Goal: Task Accomplishment & Management: Complete application form

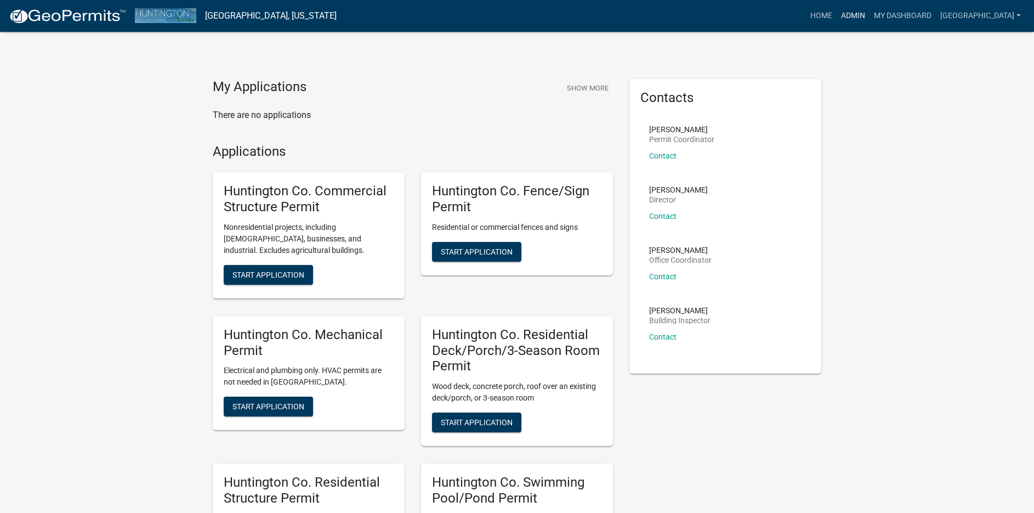
click at [837, 16] on link "Admin" at bounding box center [853, 15] width 33 height 21
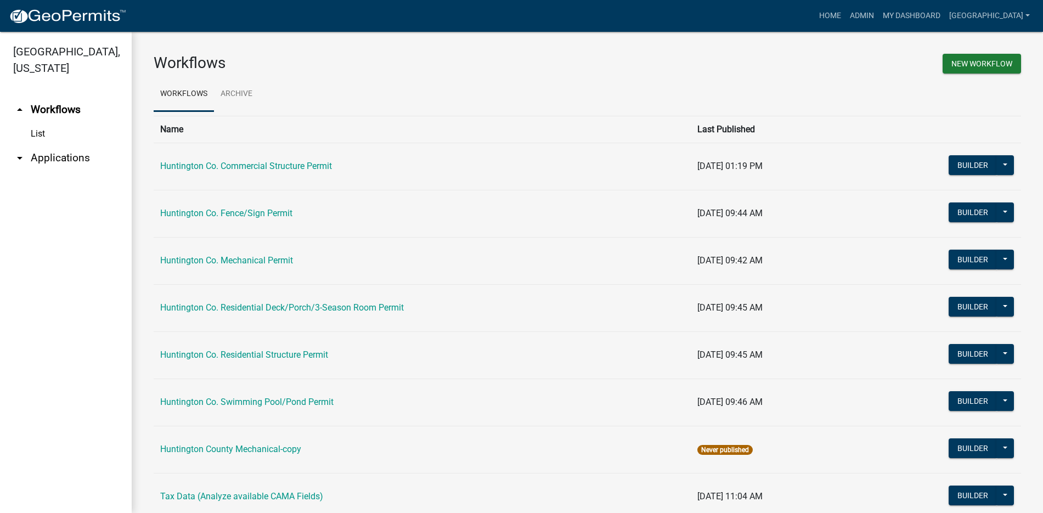
click at [48, 157] on link "arrow_drop_down Applications" at bounding box center [66, 158] width 132 height 26
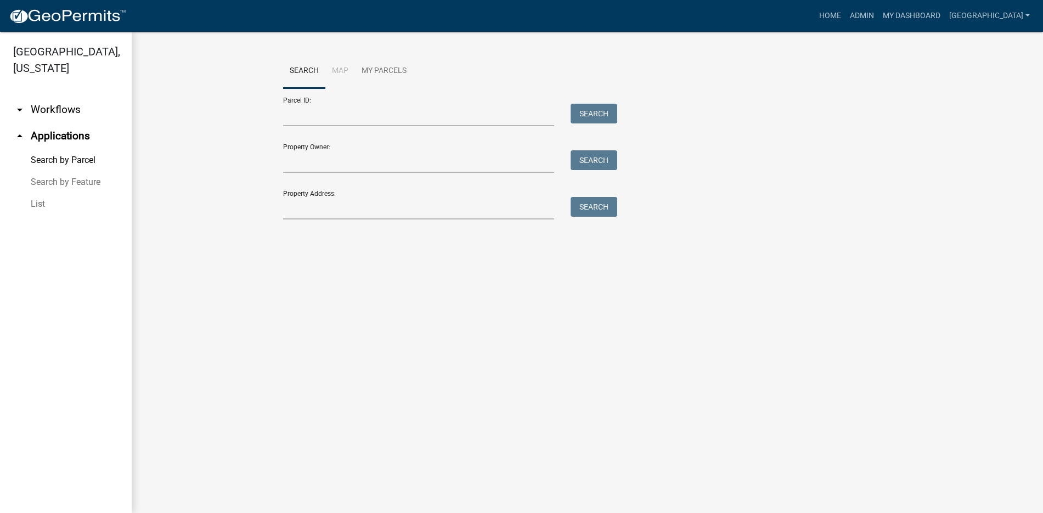
click at [38, 206] on link "List" at bounding box center [66, 204] width 132 height 22
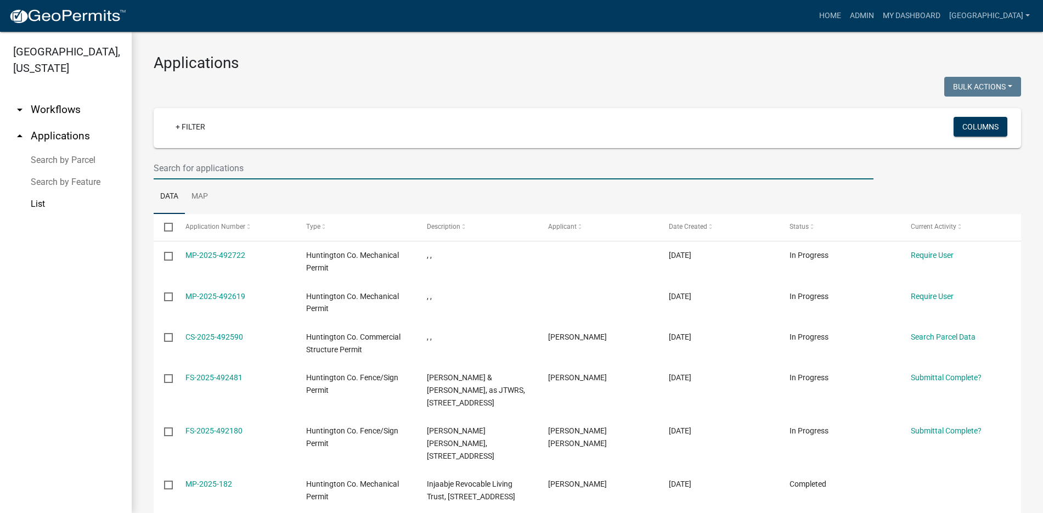
click at [221, 169] on input "text" at bounding box center [514, 168] width 720 height 22
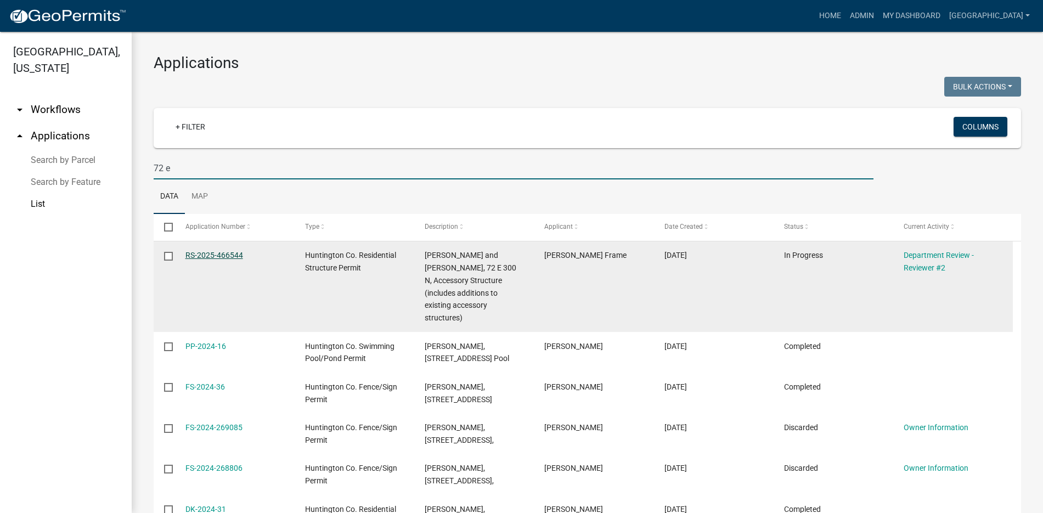
type input "72 e"
click at [230, 251] on link "RS-2025-466544" at bounding box center [214, 255] width 58 height 9
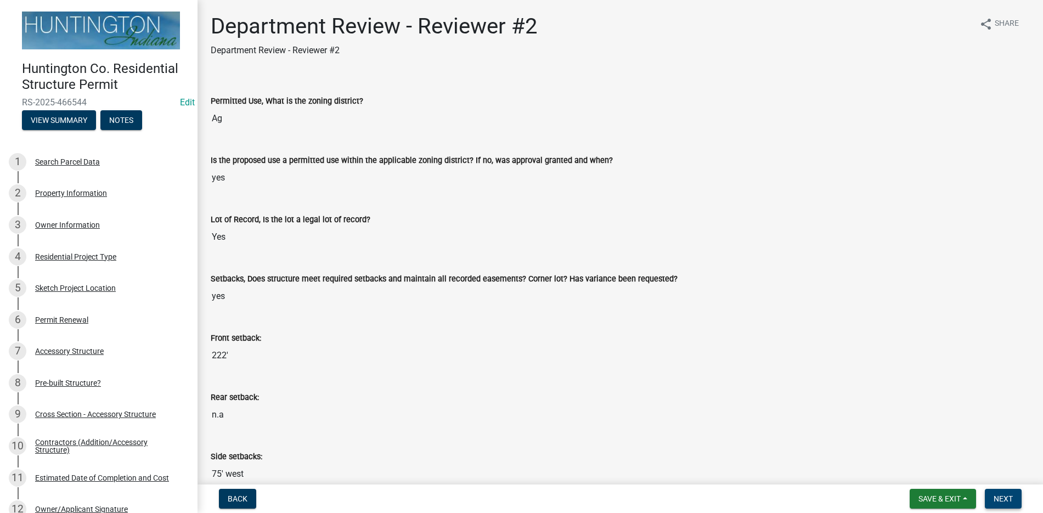
click at [1011, 497] on span "Next" at bounding box center [1002, 498] width 19 height 9
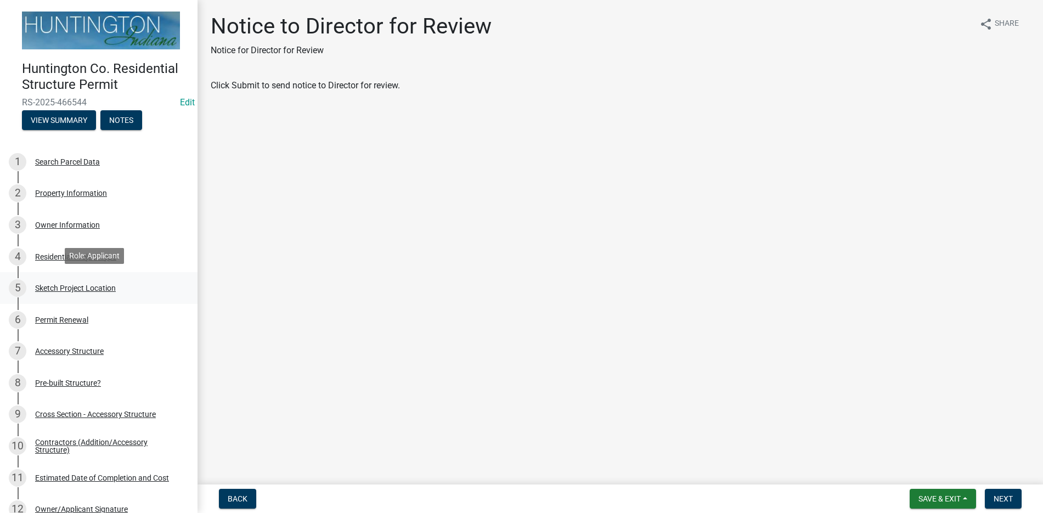
click at [66, 284] on div "Sketch Project Location" at bounding box center [75, 288] width 81 height 8
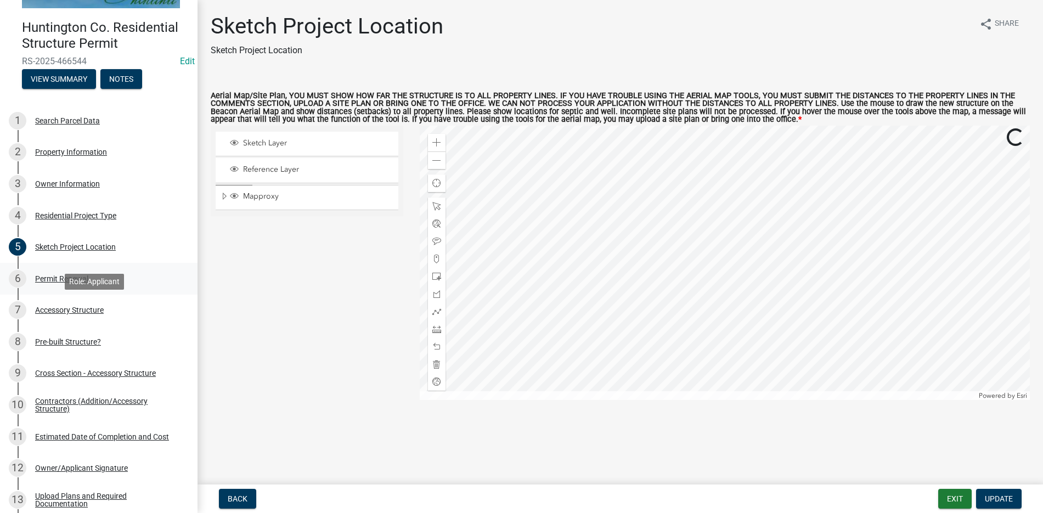
scroll to position [110, 0]
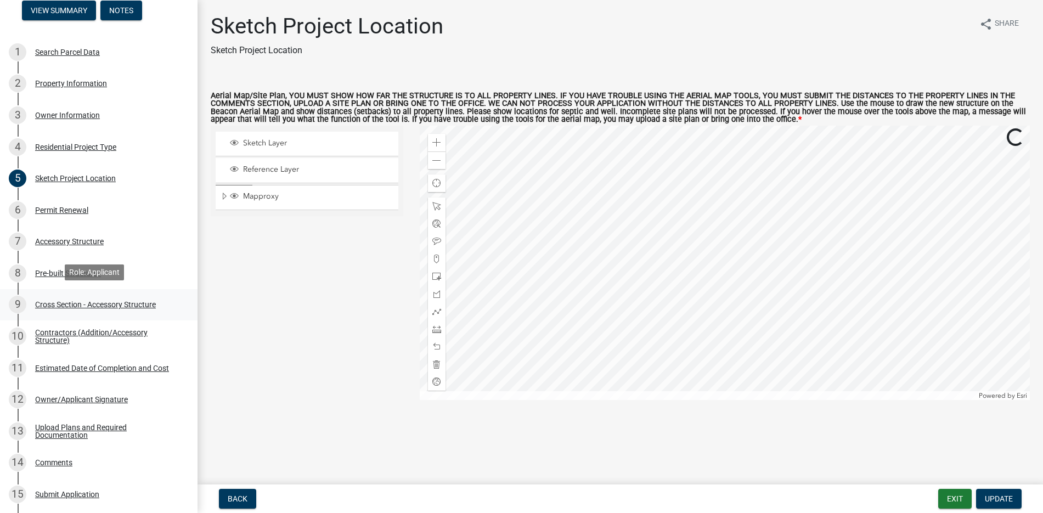
click at [65, 302] on div "Cross Section - Accessory Structure" at bounding box center [95, 305] width 121 height 8
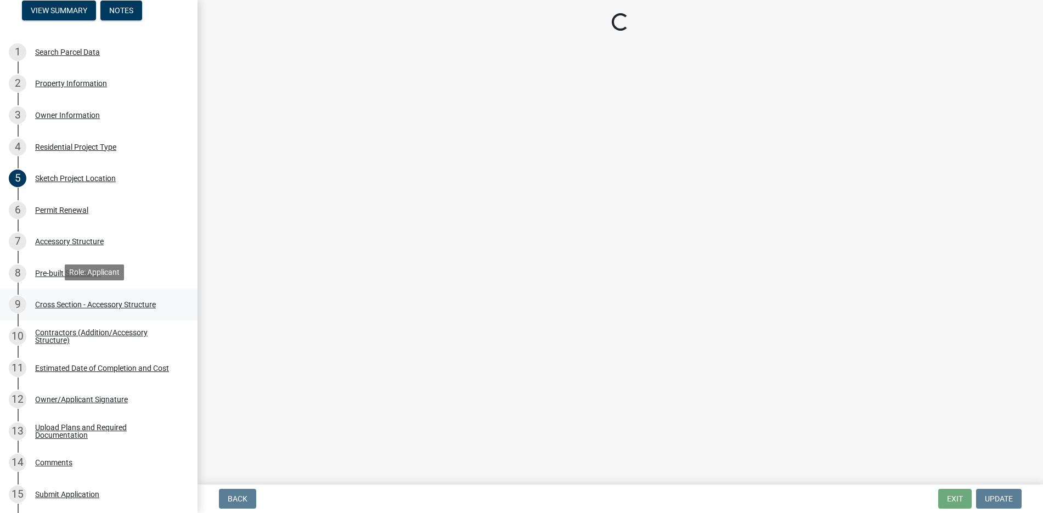
select select "24d4f506-41fa-4939-ac19-17382de83287"
select select "58ed3e0b-1ace-471f-b889-2677fdd8f470"
select select "22f604be-c36a-40f3-9f57-4bbc5c076a1d"
select select "05bcc9c2-cc61-4e54-bfdb-7d80d739f61b"
select select "9ac1def4-90b9-4a81-b5d2-e13cbb25abf6"
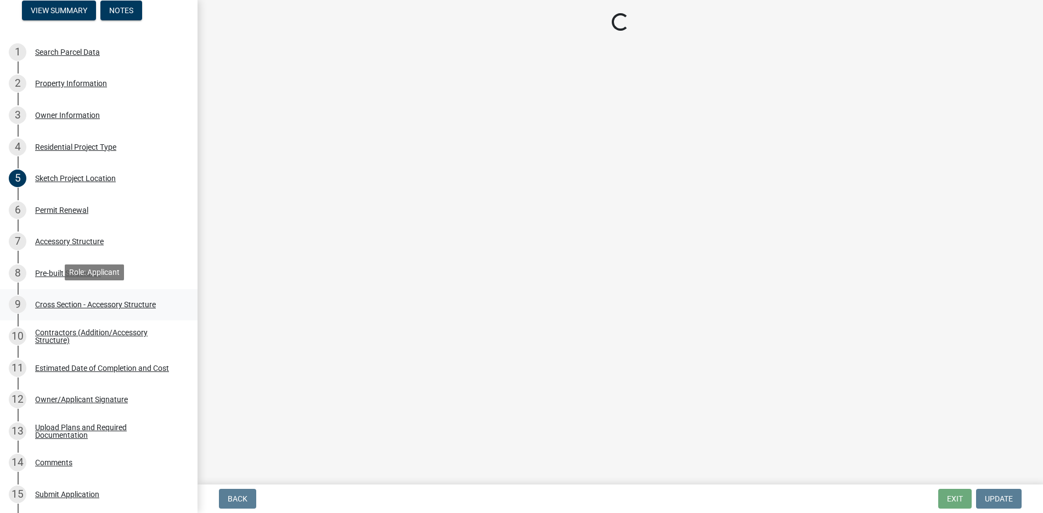
select select "04627d20-aec4-4a89-8c0f-cf4d785d9d7f"
select select "f7dd7eab-b362-45b6-9b02-9d8218955ad0"
select select "437d5bbf-de9a-4f39-89be-882567d8ea4c"
select select "05f0e2c8-d078-4fde-8725-801056d7cdab"
select select "0bfda336-9c71-45f0-8c76-7458c0880987"
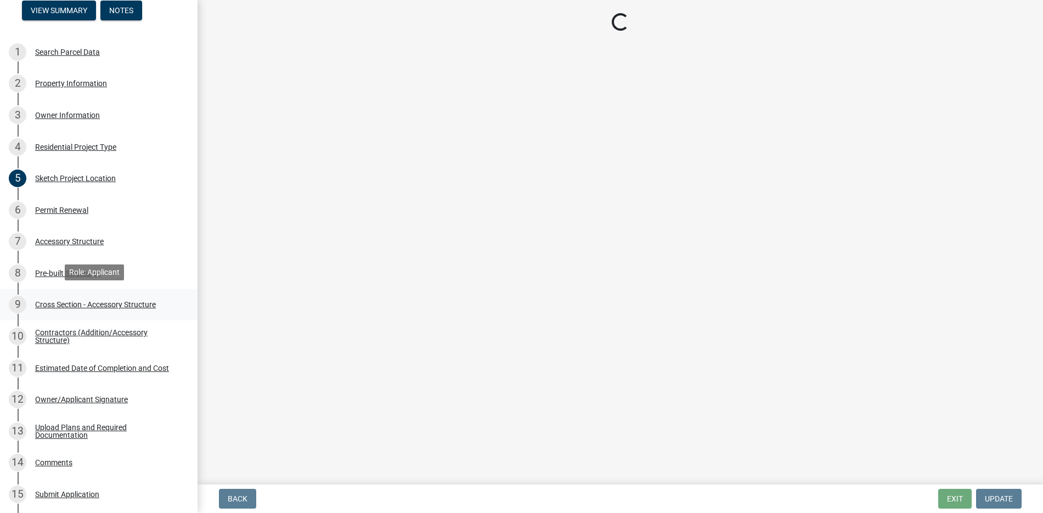
select select "47d8cbb9-bcbe-4296-b8b7-03366280172c"
select select "b6fb852f-7078-4d61-b713-1076353fc7da"
select select "4fdc516c-604c-4414-8a7b-17ba26ee5816"
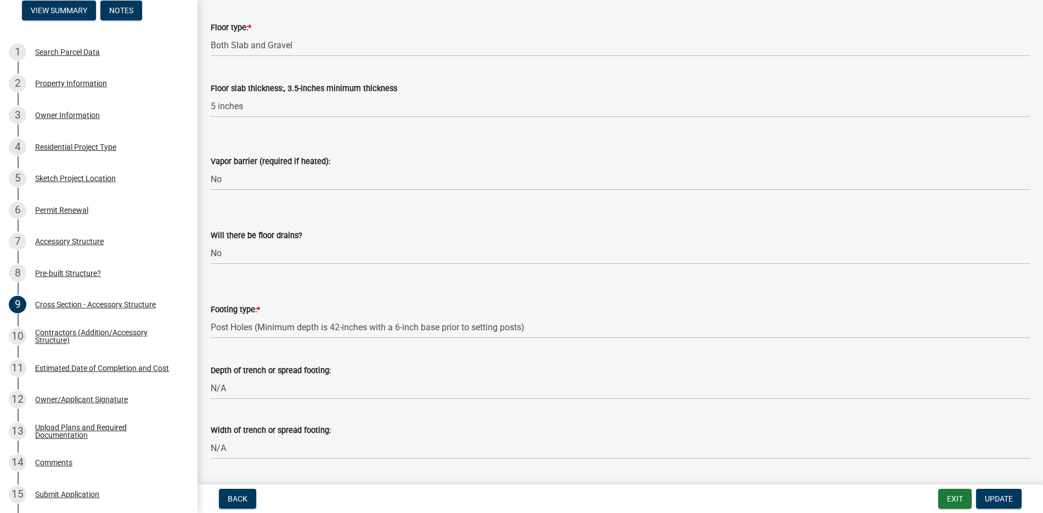
scroll to position [1441, 0]
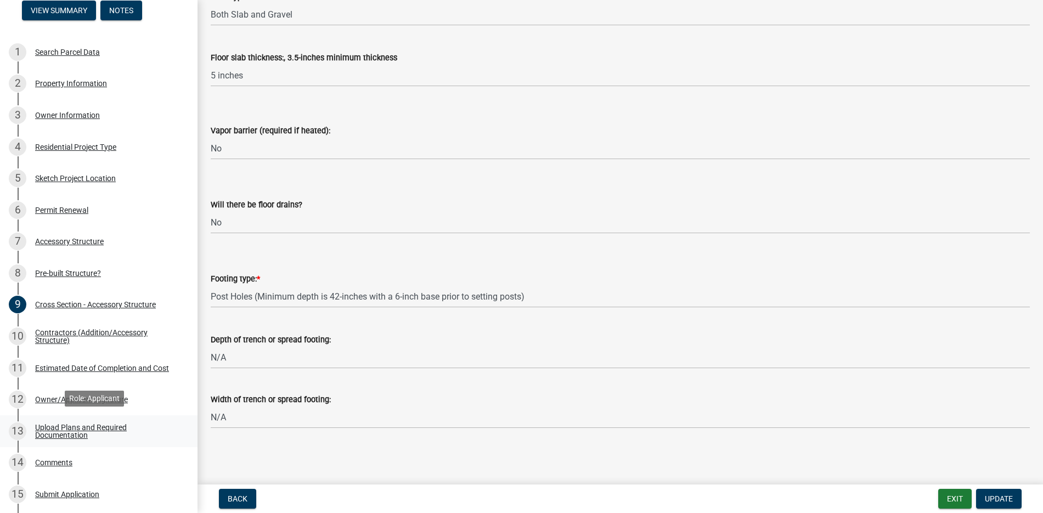
click at [62, 423] on div "Upload Plans and Required Documentation" at bounding box center [107, 430] width 145 height 15
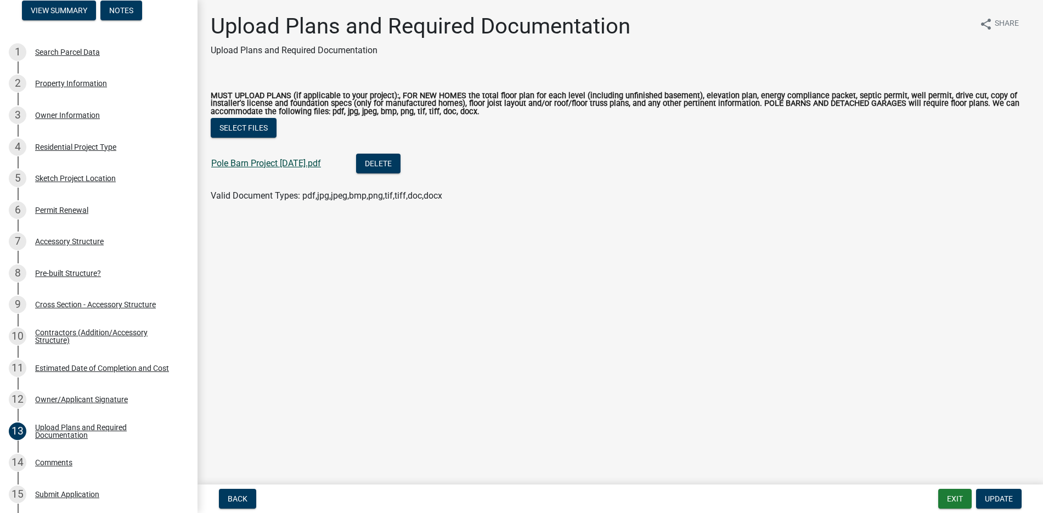
click at [249, 163] on link "Pole Barn Project [DATE].pdf" at bounding box center [266, 163] width 110 height 10
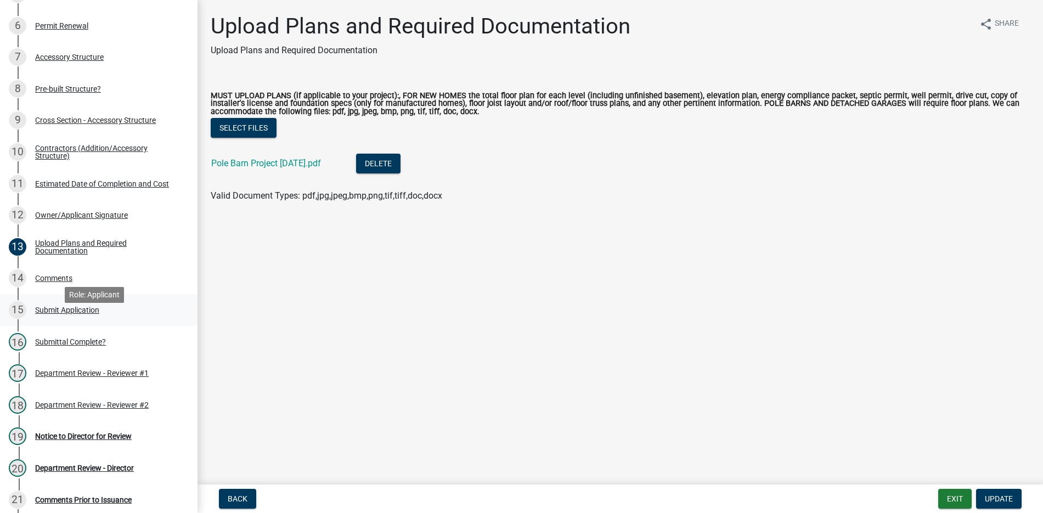
scroll to position [274, 0]
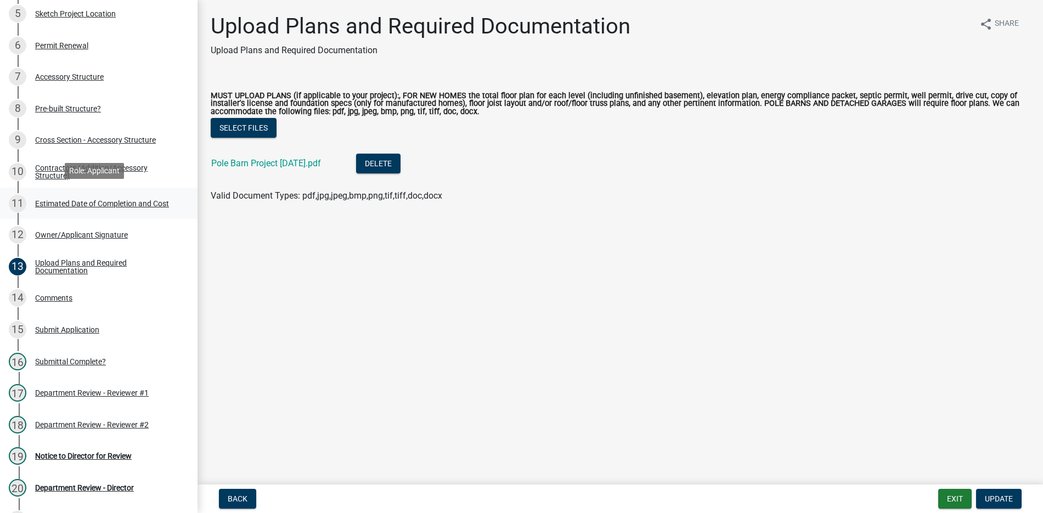
click at [77, 203] on div "Estimated Date of Completion and Cost" at bounding box center [102, 204] width 134 height 8
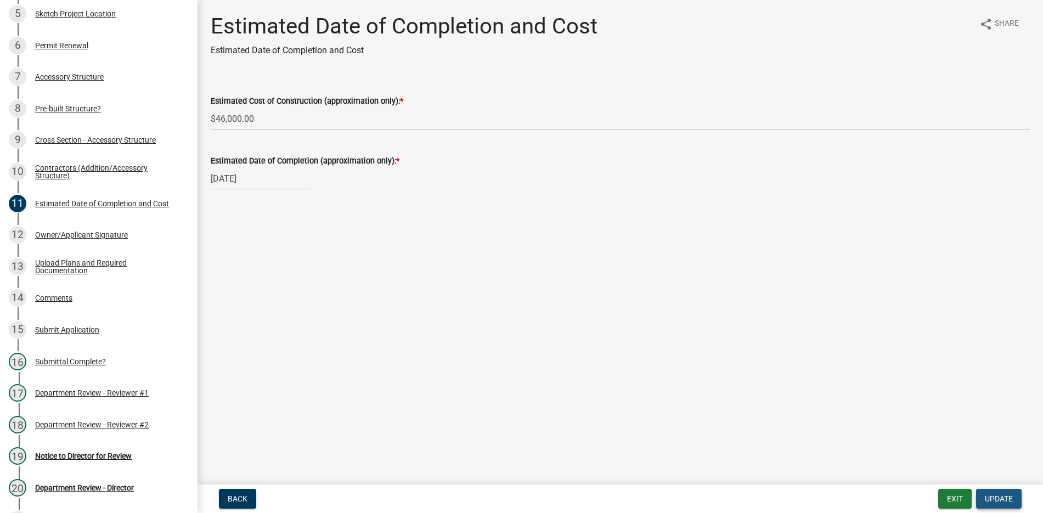
click at [994, 495] on span "Update" at bounding box center [998, 498] width 28 height 9
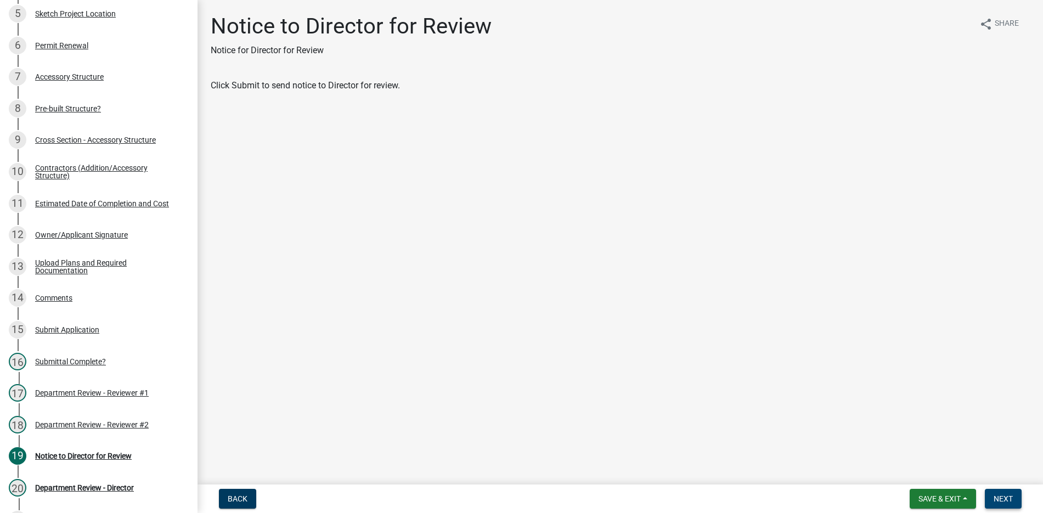
click at [999, 499] on span "Next" at bounding box center [1002, 498] width 19 height 9
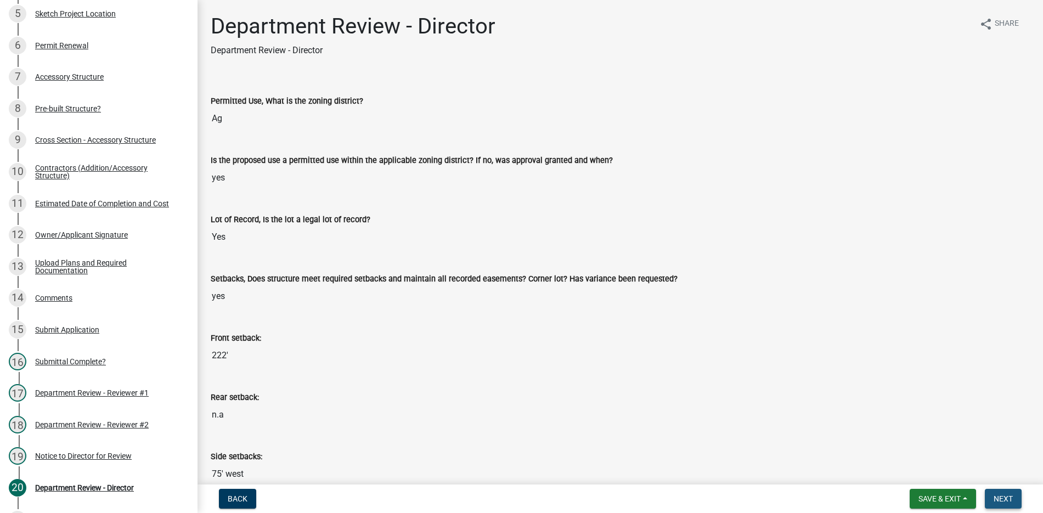
click at [1002, 494] on span "Next" at bounding box center [1002, 498] width 19 height 9
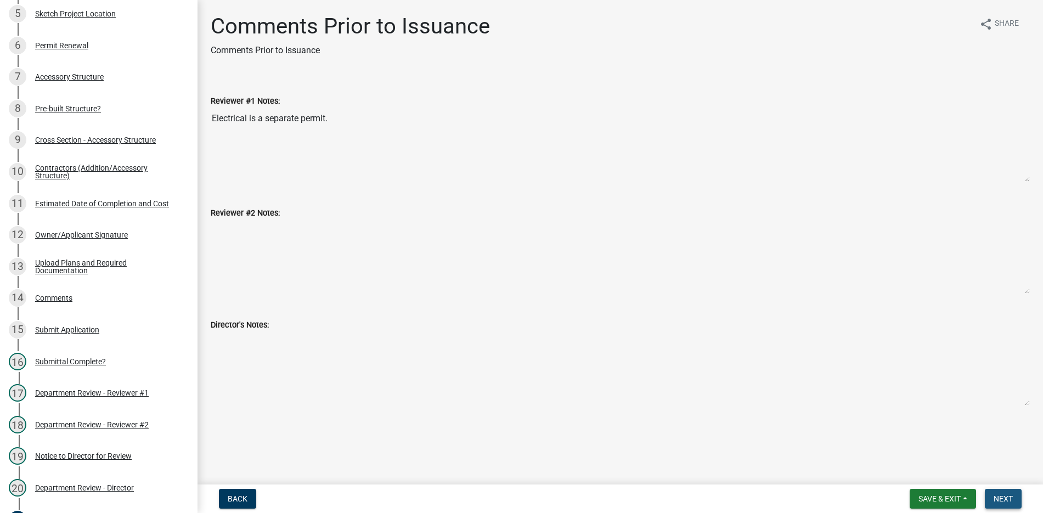
click at [1000, 494] on span "Next" at bounding box center [1002, 498] width 19 height 9
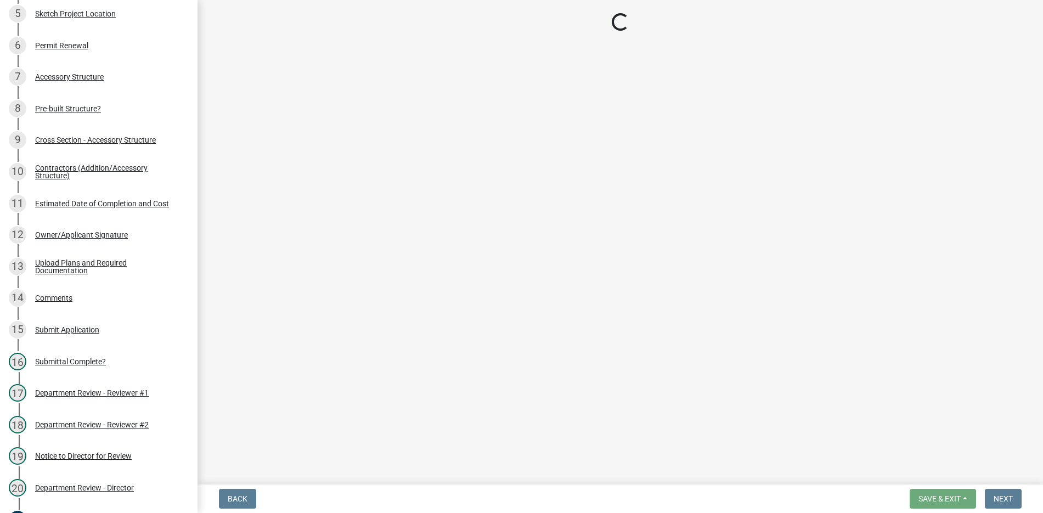
select select "3: 3"
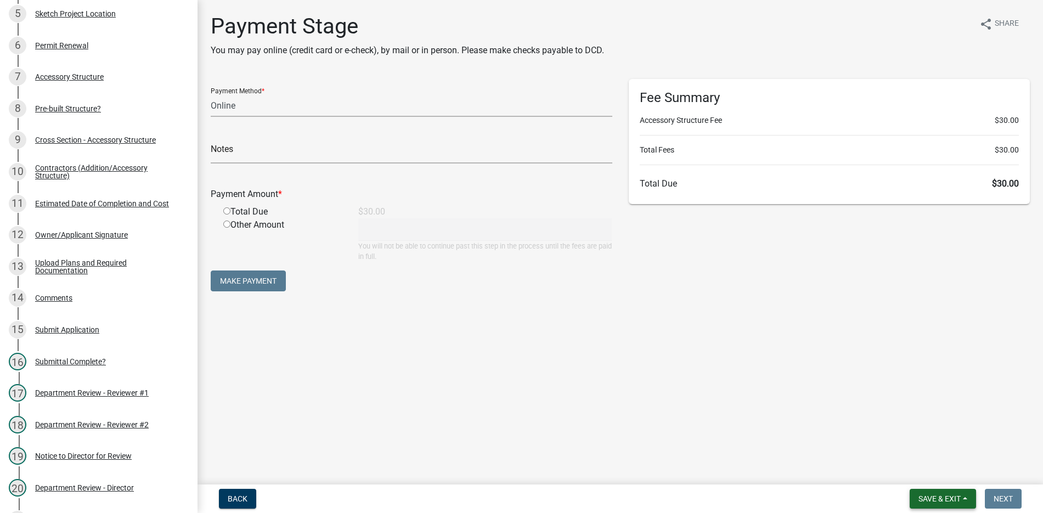
click at [937, 497] on span "Save & Exit" at bounding box center [939, 498] width 42 height 9
click at [917, 471] on button "Save & Exit" at bounding box center [932, 470] width 88 height 26
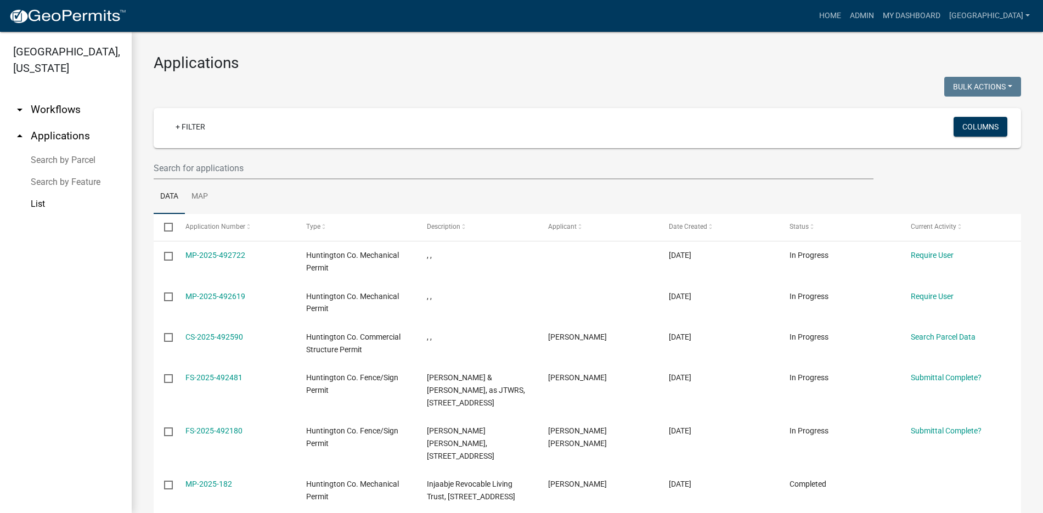
click at [42, 202] on link "List" at bounding box center [66, 204] width 132 height 22
click at [182, 165] on input "text" at bounding box center [514, 168] width 720 height 22
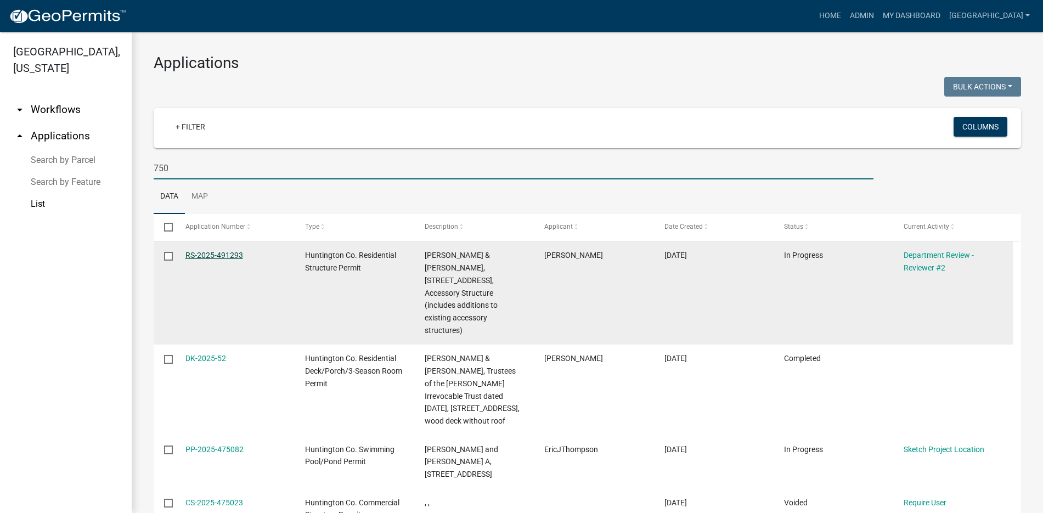
type input "750"
click at [218, 252] on link "RS-2025-491293" at bounding box center [214, 255] width 58 height 9
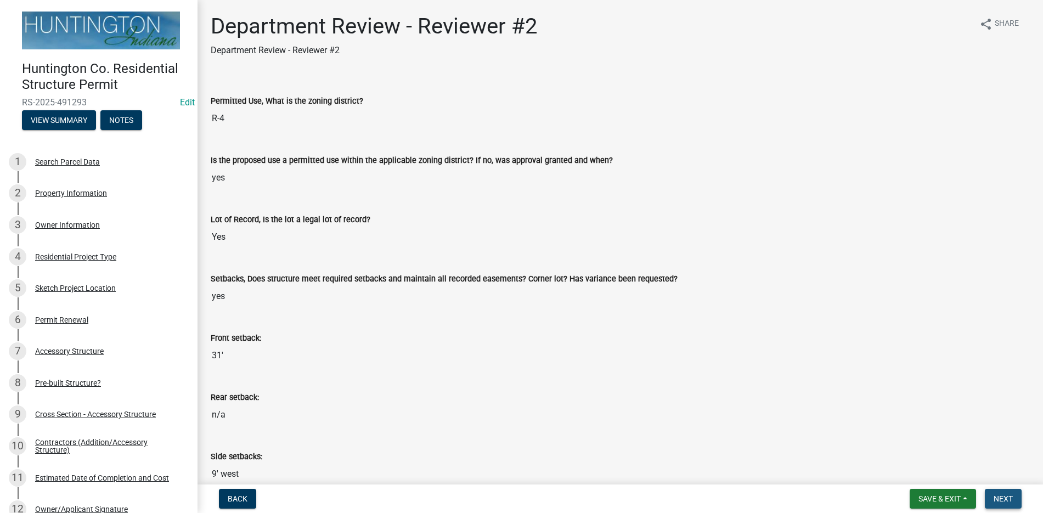
click at [1009, 495] on span "Next" at bounding box center [1002, 498] width 19 height 9
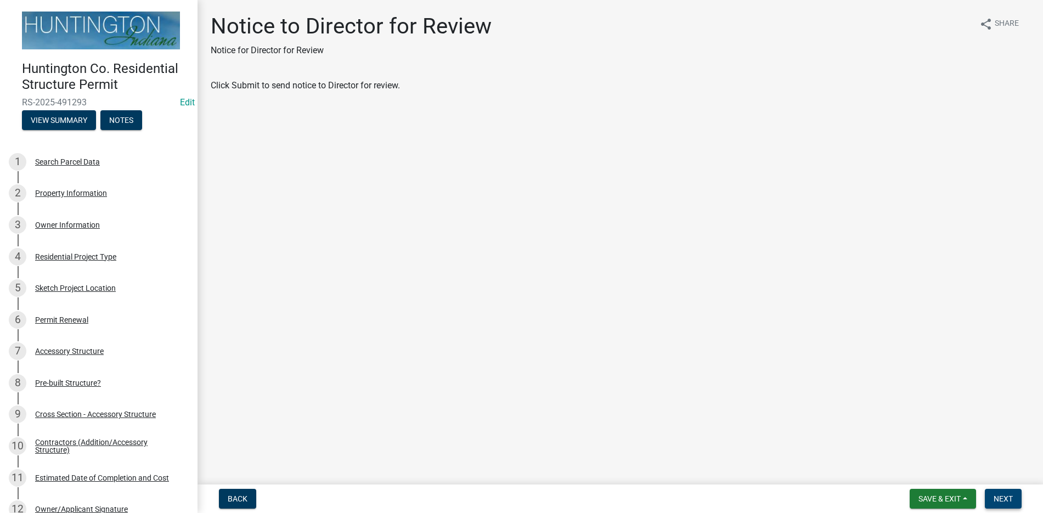
click at [998, 501] on span "Next" at bounding box center [1002, 498] width 19 height 9
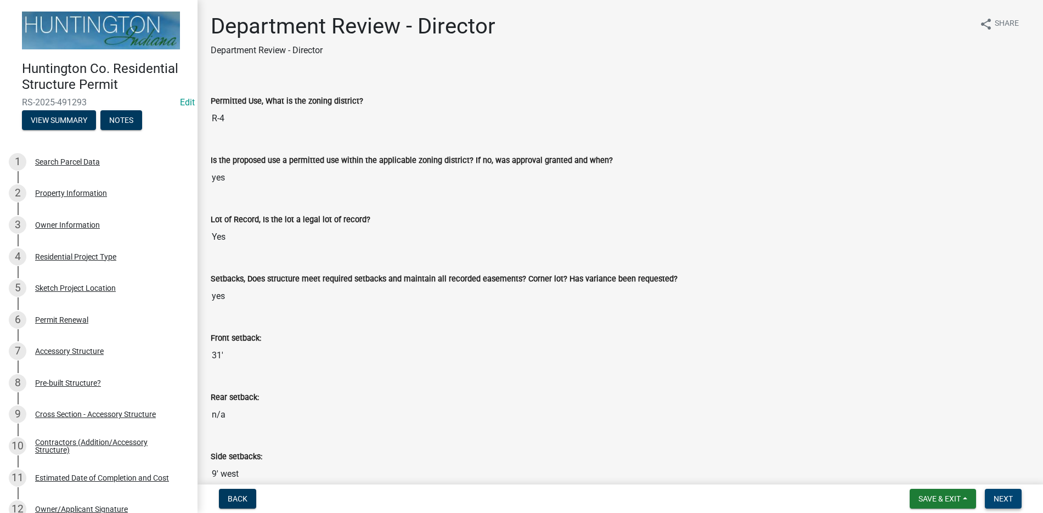
click at [999, 497] on span "Next" at bounding box center [1002, 498] width 19 height 9
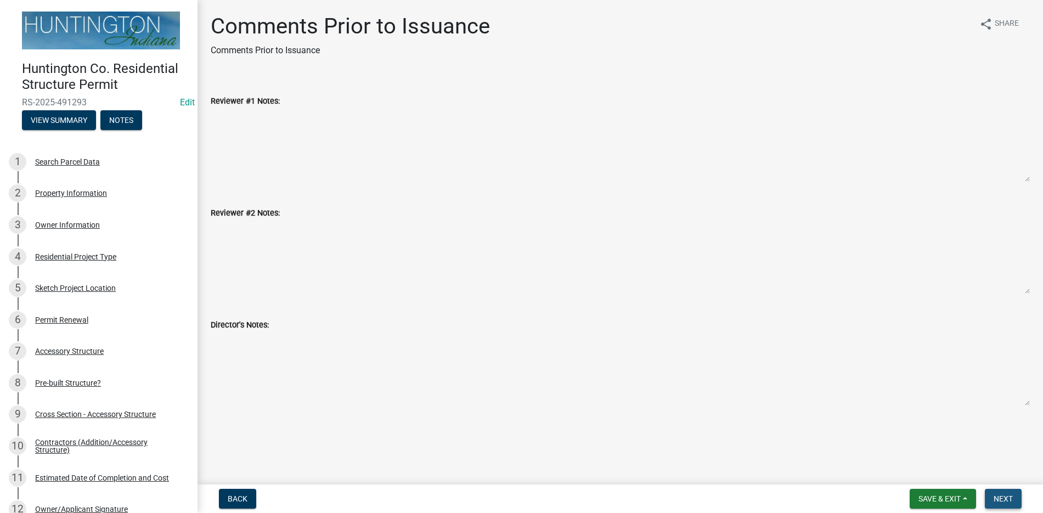
click at [1000, 495] on span "Next" at bounding box center [1002, 498] width 19 height 9
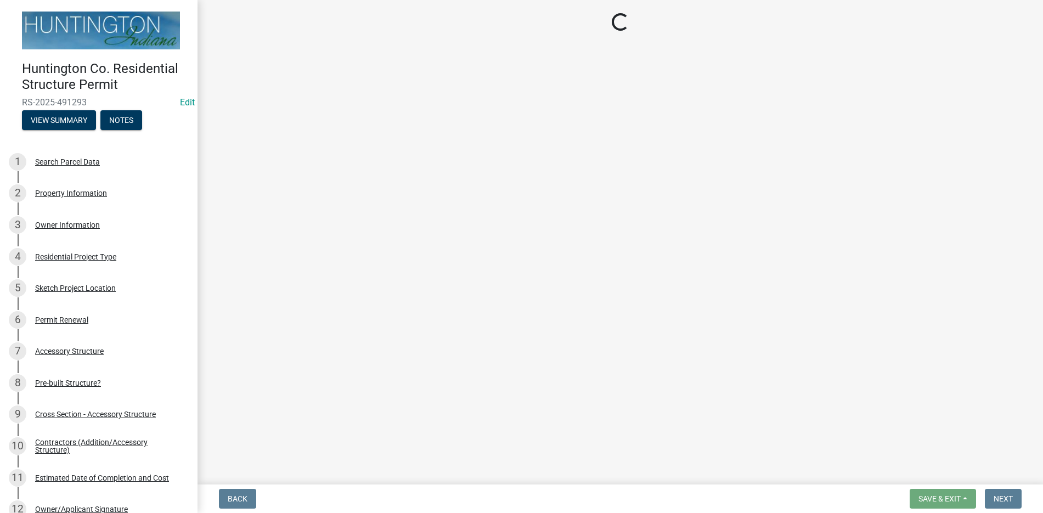
select select "3: 3"
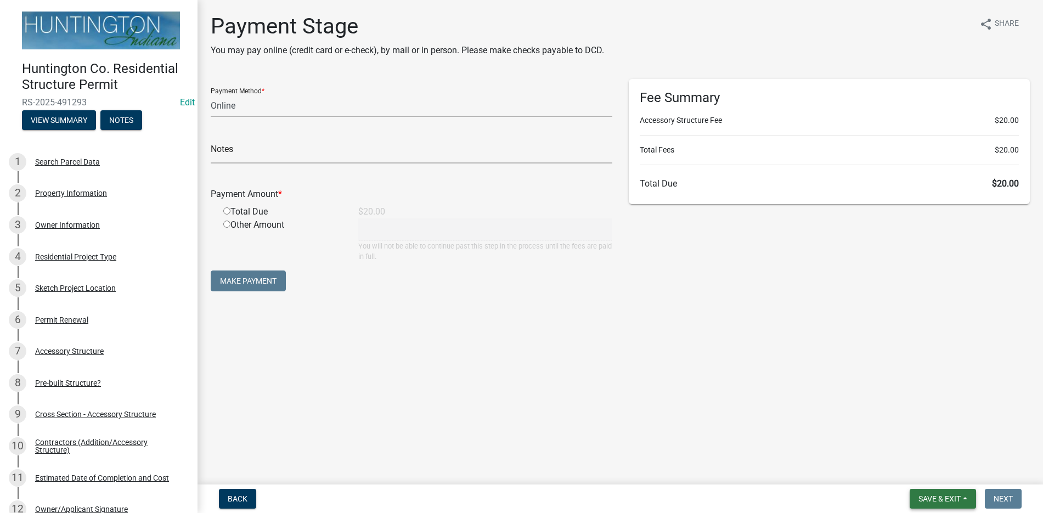
click at [943, 494] on span "Save & Exit" at bounding box center [939, 498] width 42 height 9
click at [919, 469] on button "Save & Exit" at bounding box center [932, 470] width 88 height 26
